Goal: Task Accomplishment & Management: Use online tool/utility

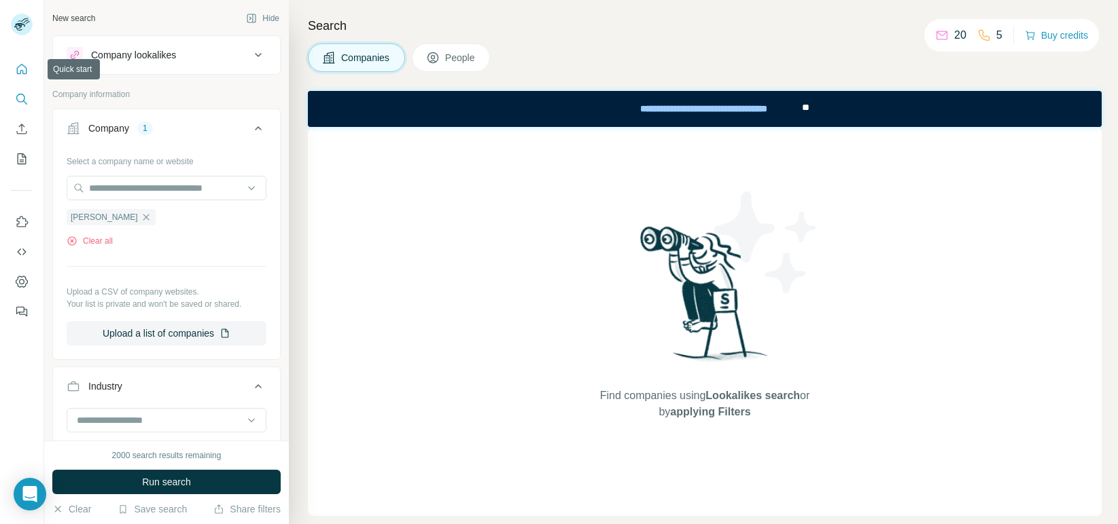
click at [26, 70] on icon "Quick start" at bounding box center [22, 69] width 10 height 10
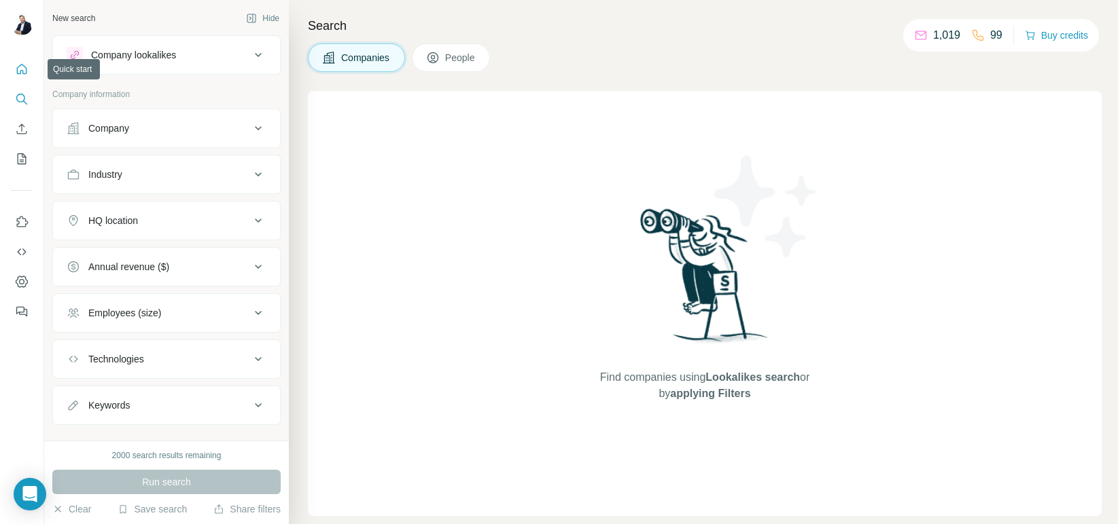
click at [25, 76] on button "Quick start" at bounding box center [22, 69] width 22 height 24
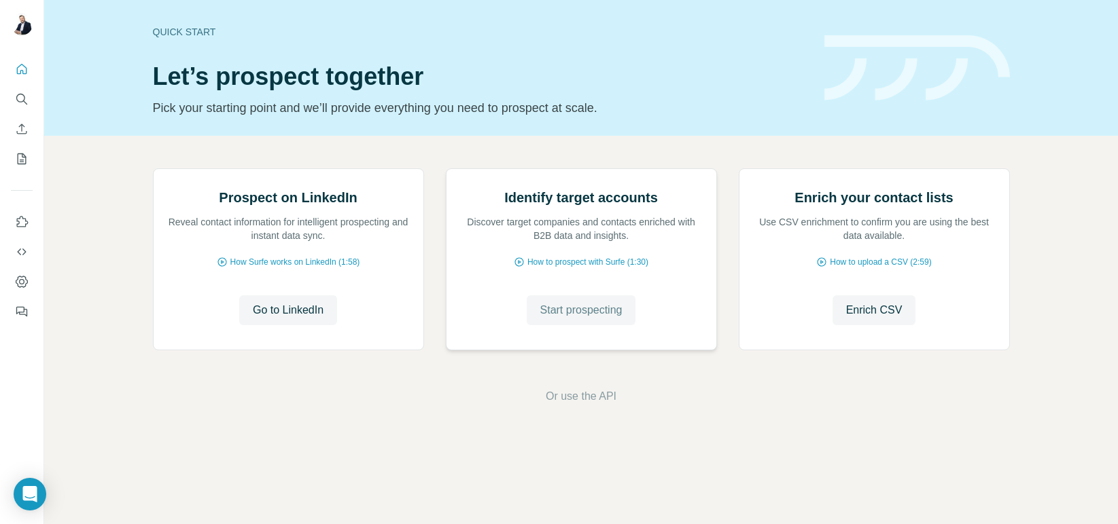
click at [574, 319] on span "Start prospecting" at bounding box center [581, 310] width 82 height 16
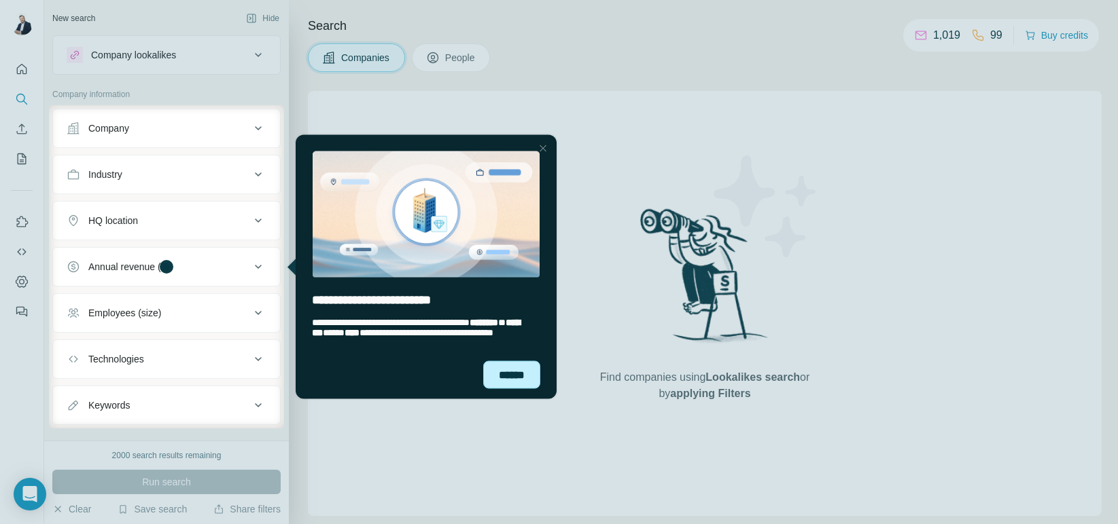
click at [516, 369] on div "******" at bounding box center [511, 375] width 57 height 28
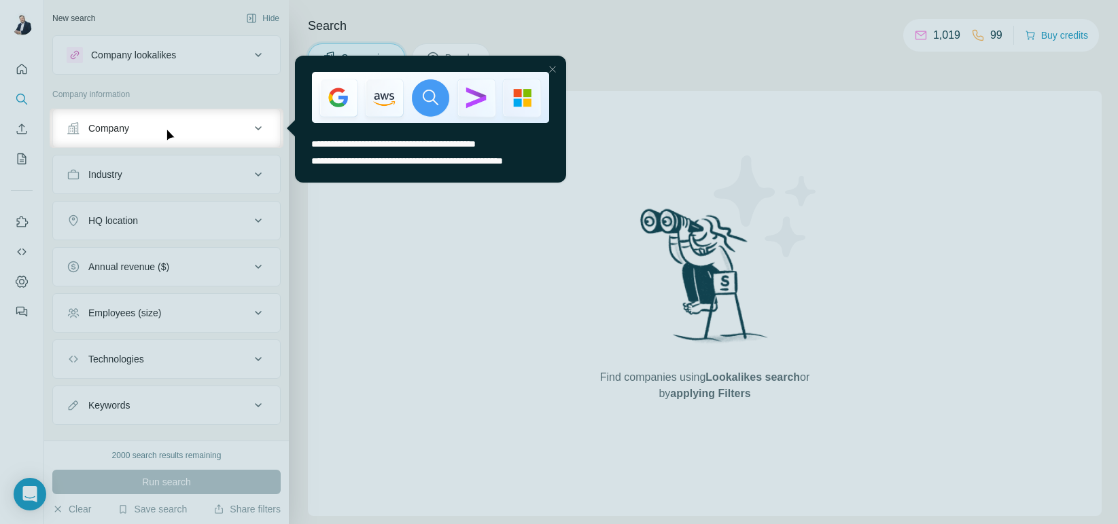
click at [207, 136] on button "Company" at bounding box center [166, 128] width 227 height 33
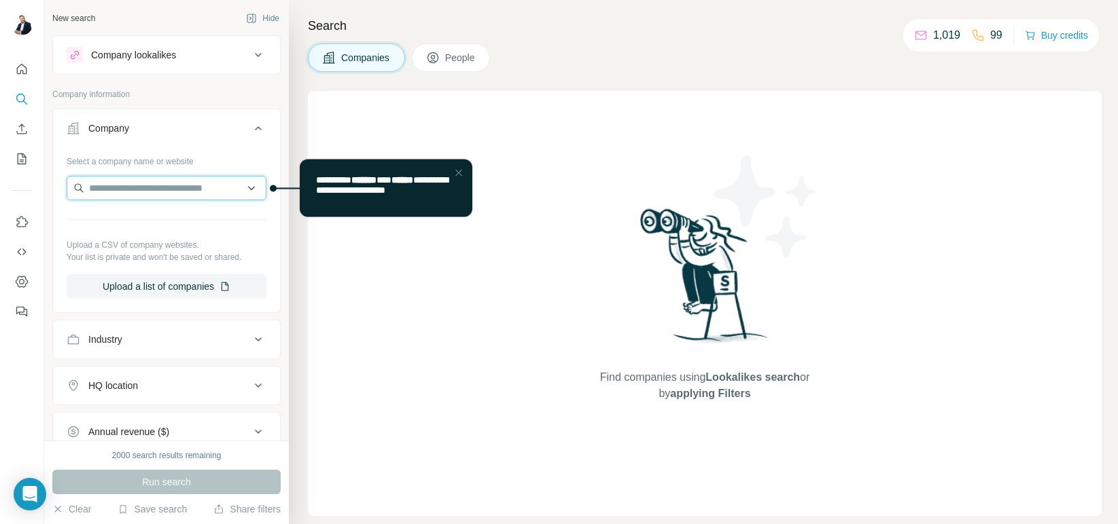
click at [185, 187] on input "text" at bounding box center [167, 188] width 200 height 24
